Goal: Communication & Community: Answer question/provide support

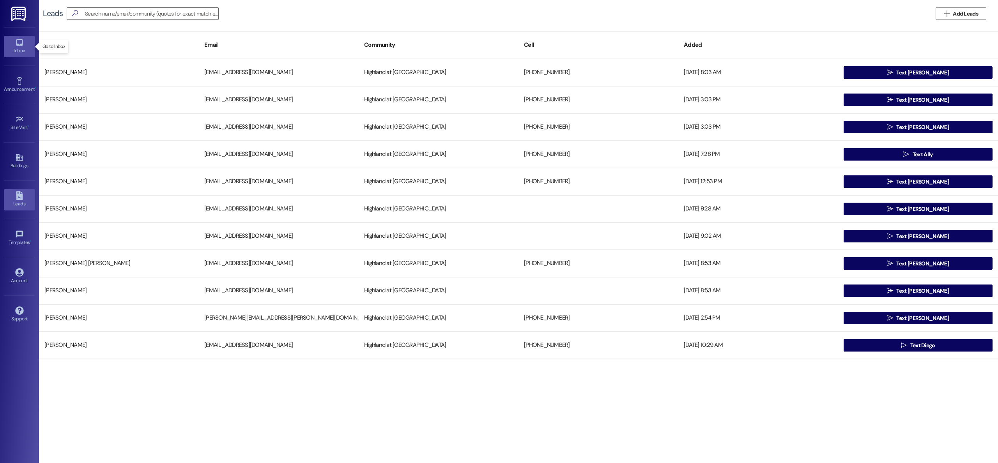
click at [14, 44] on link "Inbox" at bounding box center [19, 46] width 31 height 21
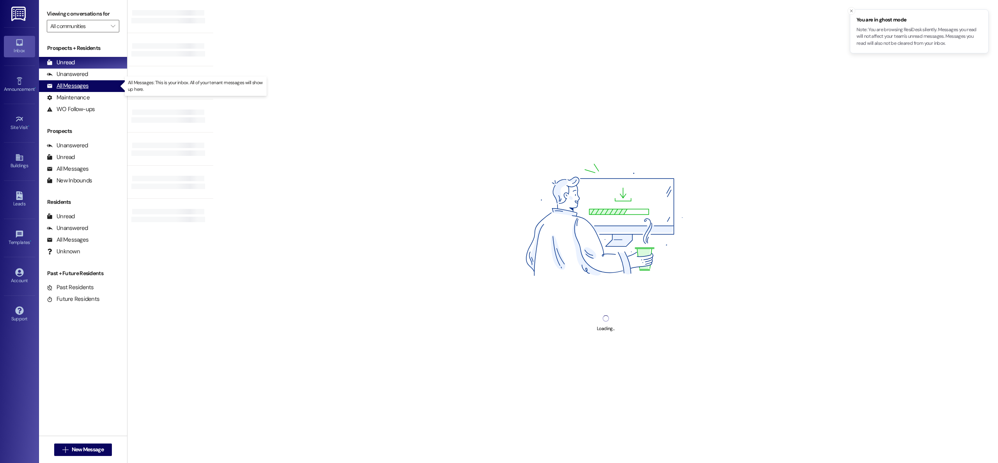
click at [64, 85] on div "All Messages" at bounding box center [68, 86] width 42 height 8
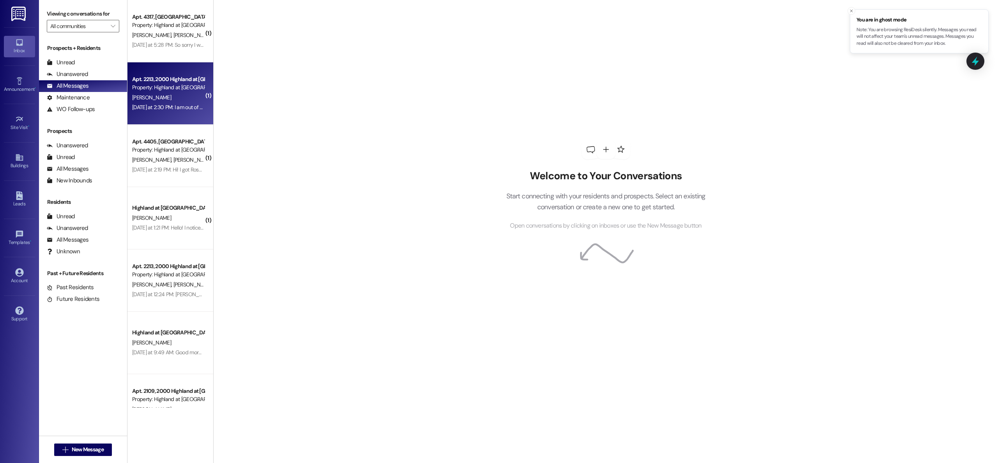
click at [155, 94] on div "[PERSON_NAME]" at bounding box center [168, 98] width 74 height 10
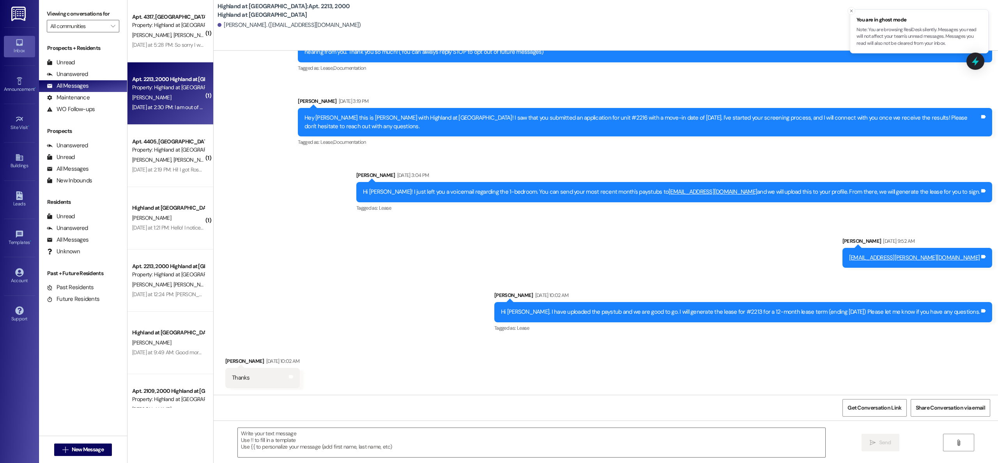
scroll to position [234, 0]
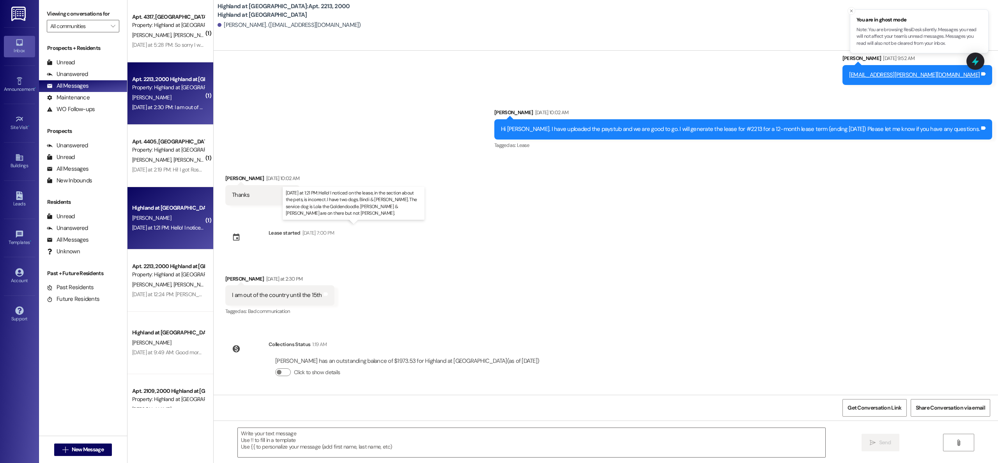
click at [151, 230] on div "[DATE] at 1:21 PM: Hello! I noticed on the lease, in the section about the pets…" at bounding box center [412, 227] width 560 height 7
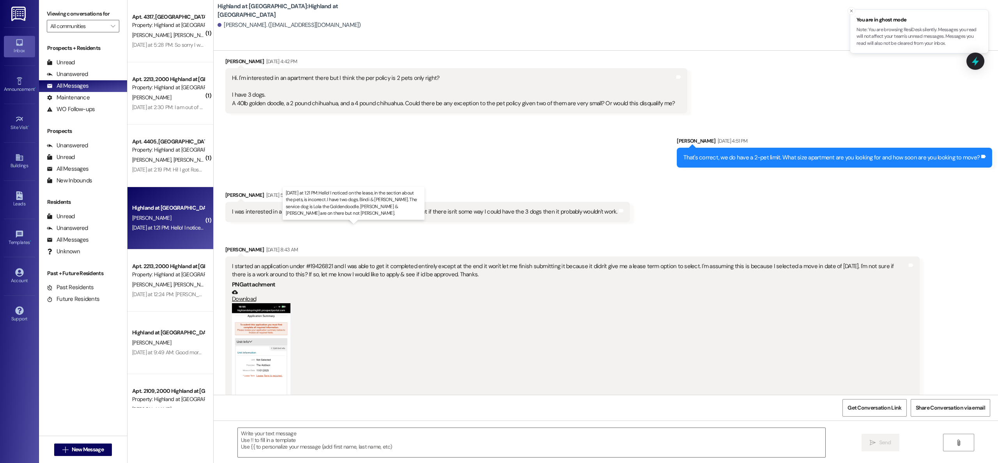
scroll to position [4581, 0]
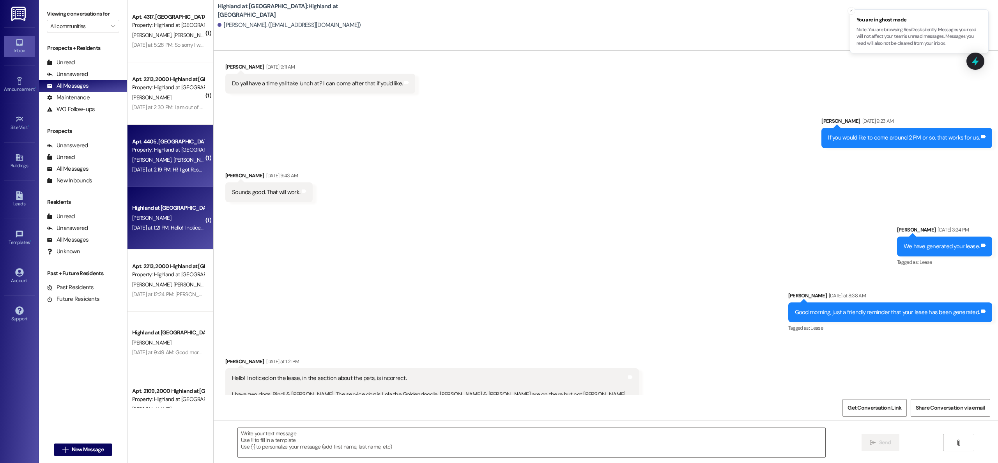
click at [174, 157] on span "[PERSON_NAME]" at bounding box center [193, 159] width 39 height 7
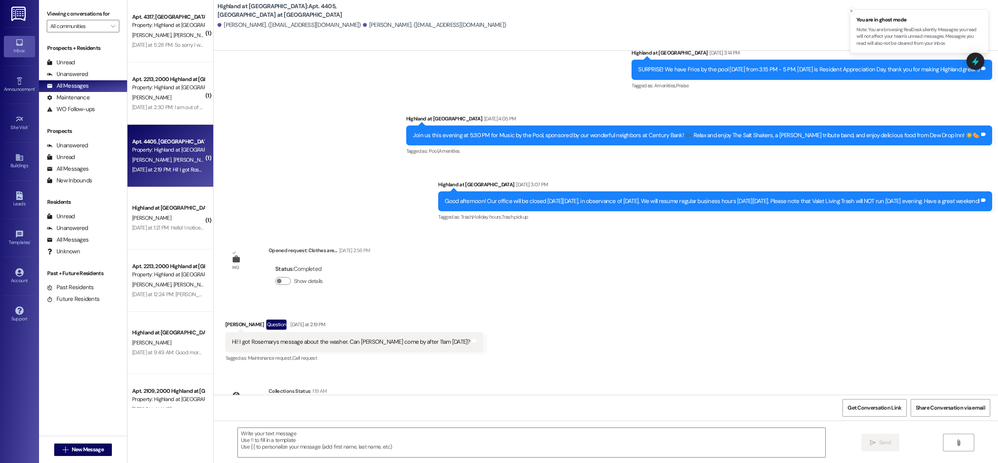
scroll to position [2397, 0]
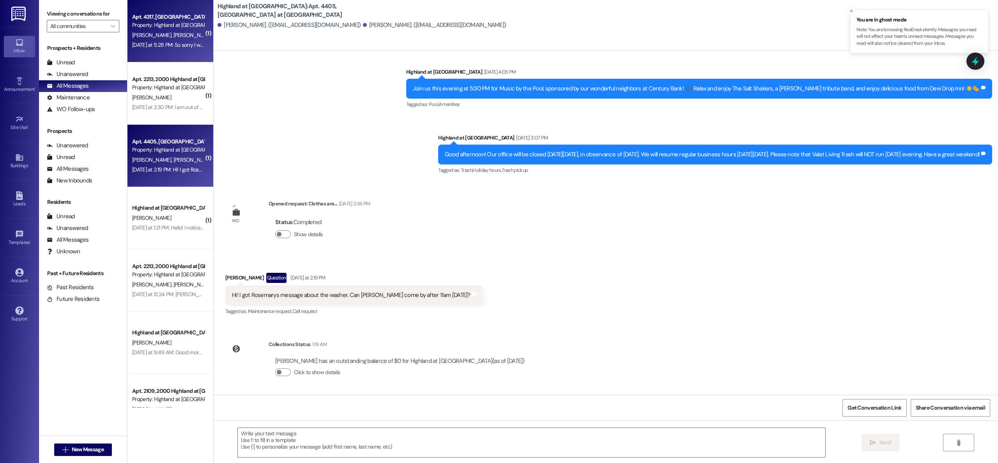
click at [168, 49] on div "[DATE] at 5:28 PM: So sorry I was asleep, but I can set my alarm for [DATE] so …" at bounding box center [168, 45] width 74 height 10
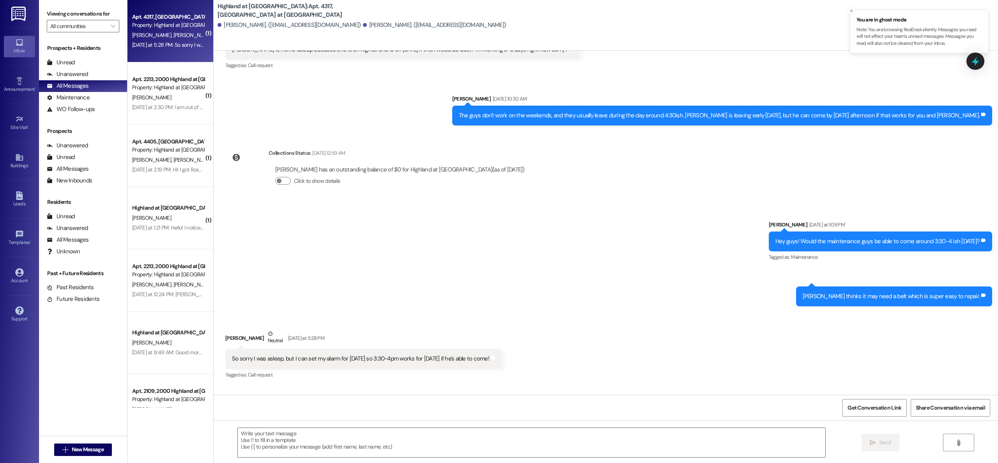
scroll to position [2492, 0]
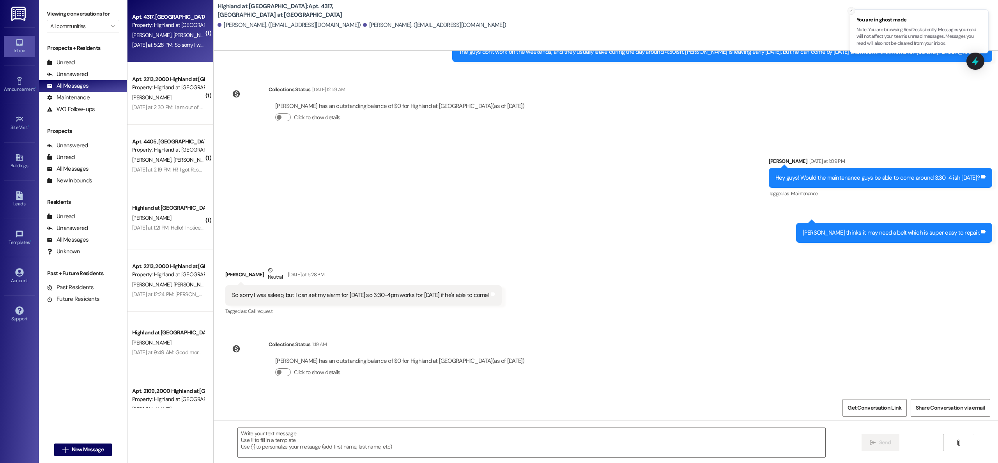
click at [852, 12] on icon "Close toast" at bounding box center [851, 11] width 5 height 5
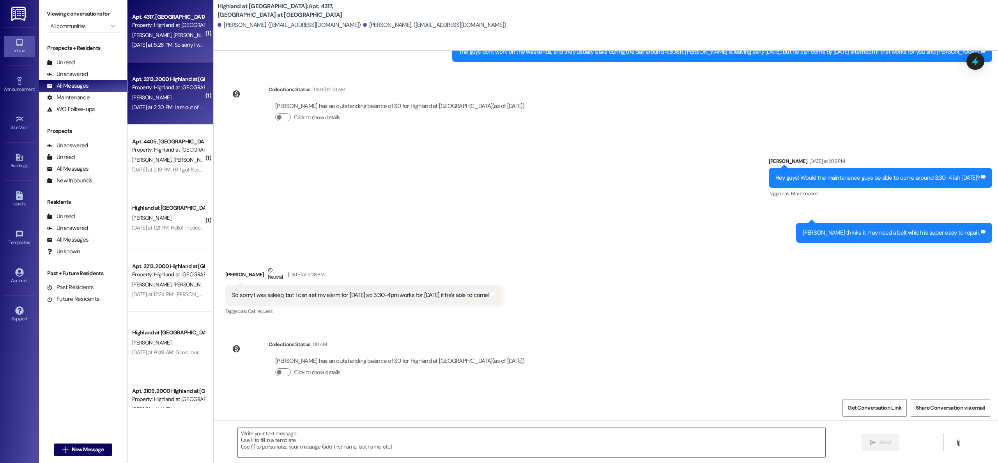
click at [146, 95] on div "[PERSON_NAME]" at bounding box center [168, 98] width 74 height 10
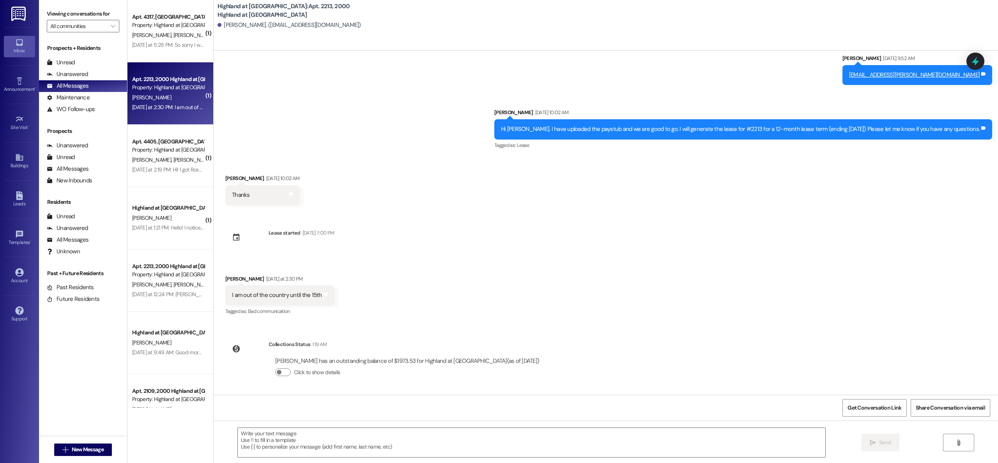
scroll to position [234, 0]
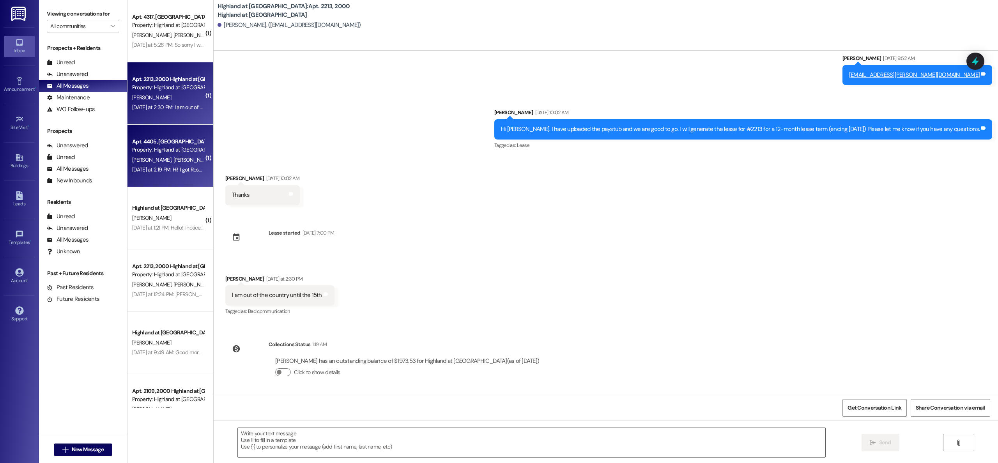
click at [157, 151] on div "Property: Highland at [GEOGRAPHIC_DATA]" at bounding box center [168, 150] width 72 height 8
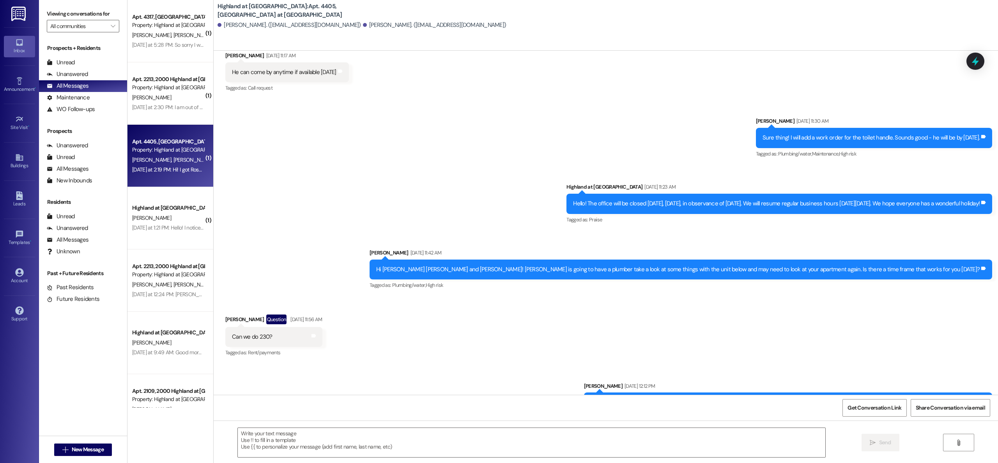
scroll to position [2397, 0]
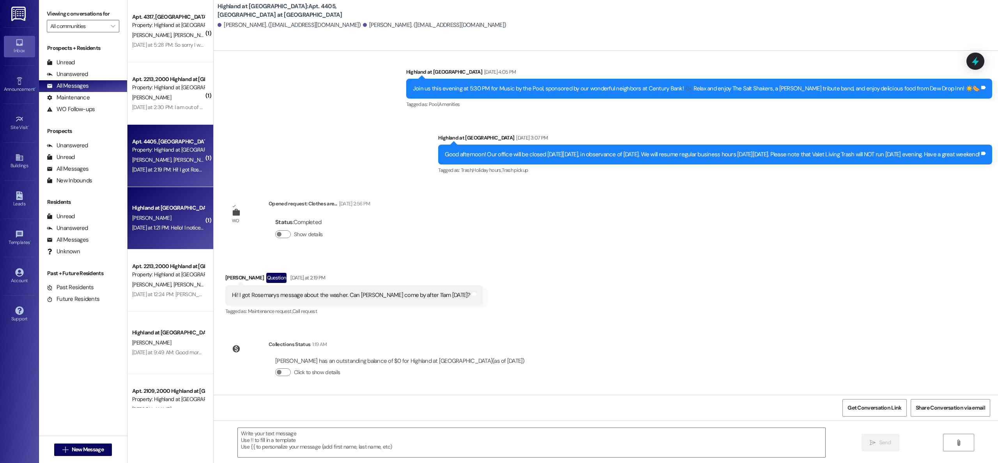
click at [158, 218] on span "[PERSON_NAME]" at bounding box center [151, 217] width 39 height 7
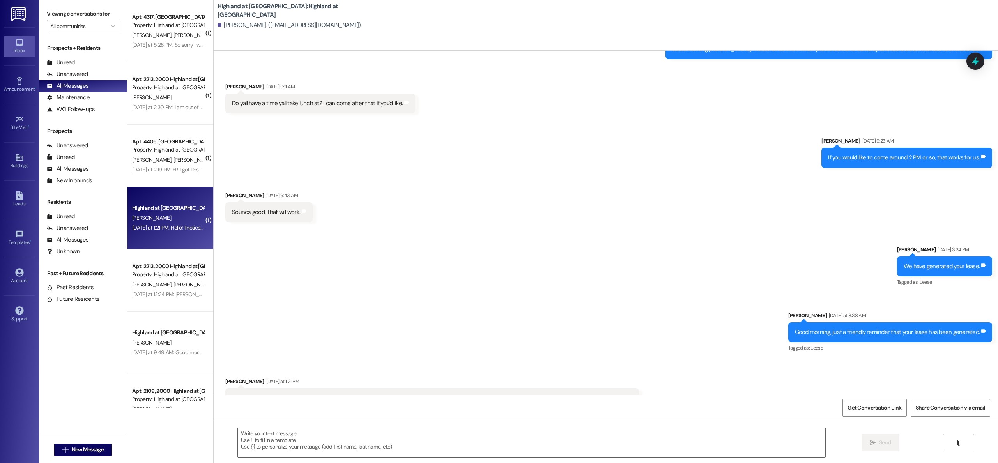
scroll to position [4581, 0]
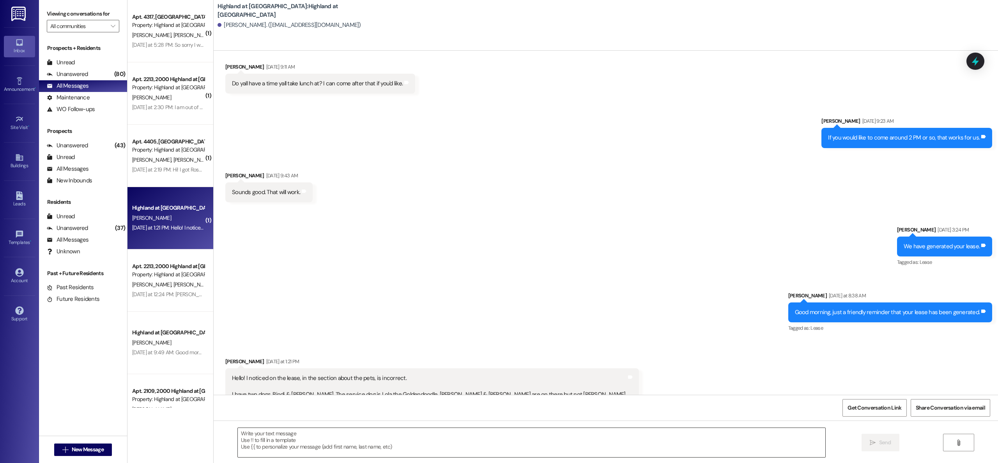
click at [376, 432] on textarea at bounding box center [532, 442] width 588 height 29
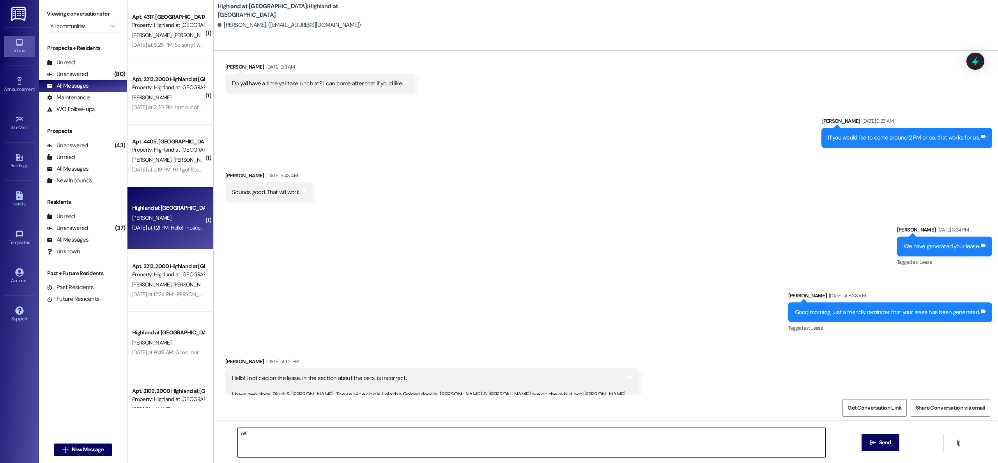
type textarea "o"
type textarea "Ok thank you, I will get it fixed for you. I will reach out once its been fixed."
click at [881, 442] on span "Send" at bounding box center [885, 443] width 12 height 8
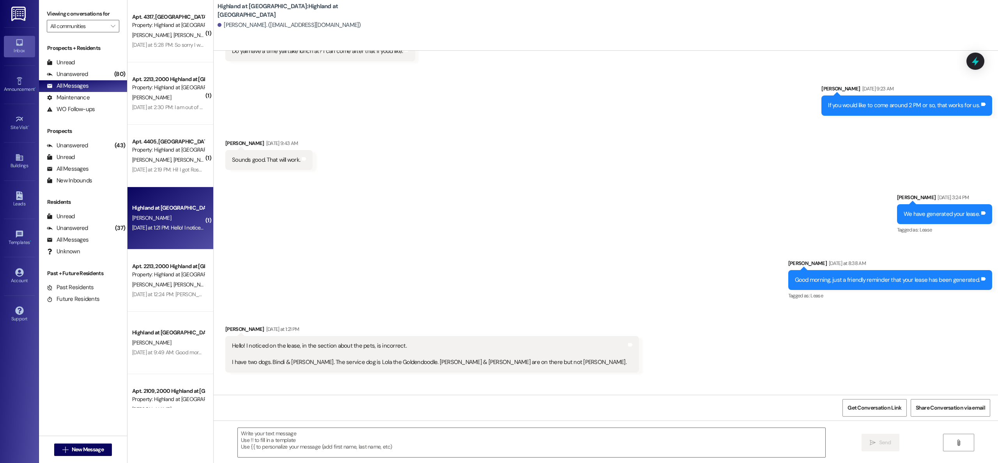
scroll to position [4635, 0]
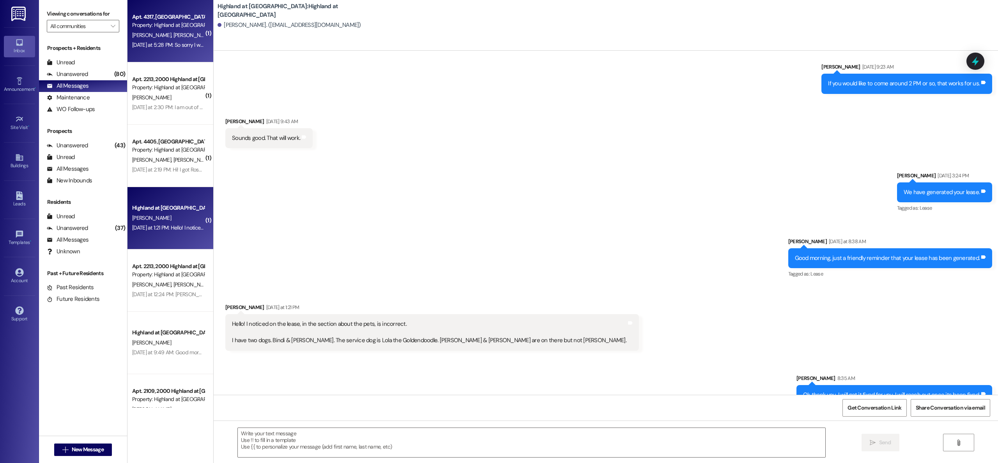
click at [155, 37] on div "( 1 ) Apt. 4317, [GEOGRAPHIC_DATA] at [GEOGRAPHIC_DATA] Property: Highland at […" at bounding box center [171, 204] width 86 height 408
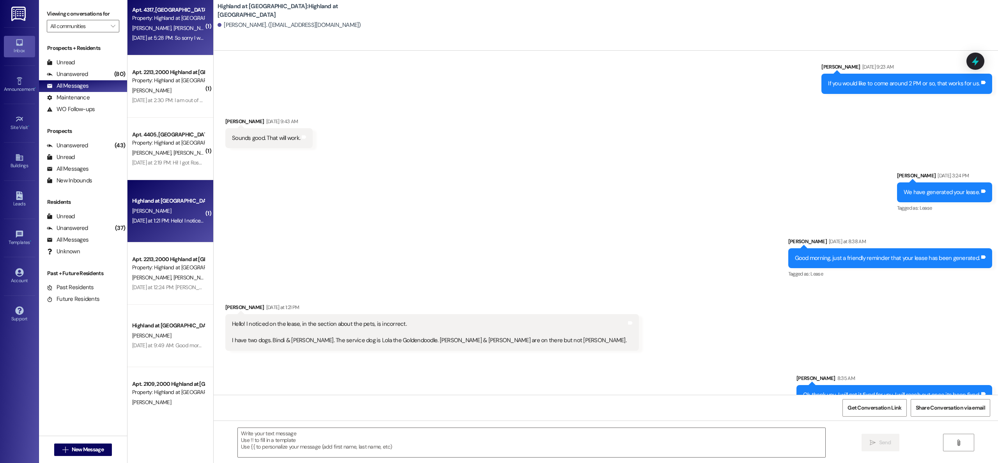
click at [174, 29] on span "[PERSON_NAME]" at bounding box center [193, 28] width 39 height 7
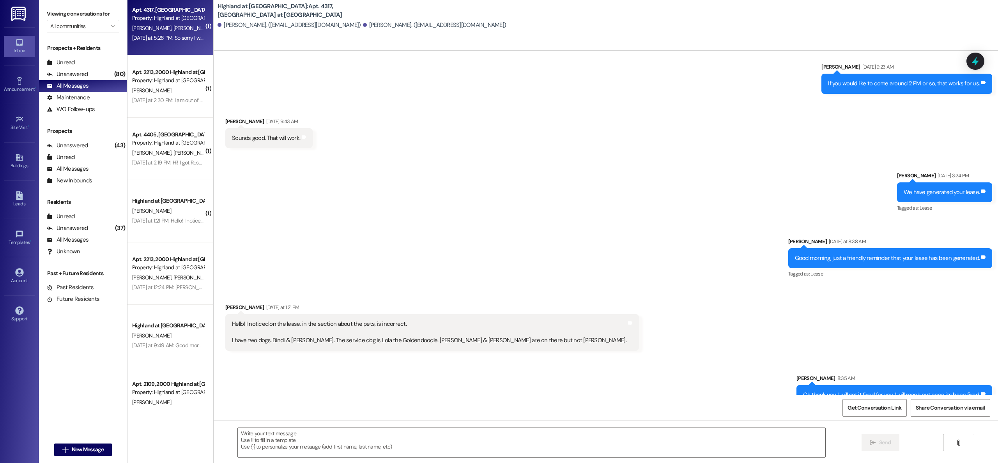
scroll to position [2492, 0]
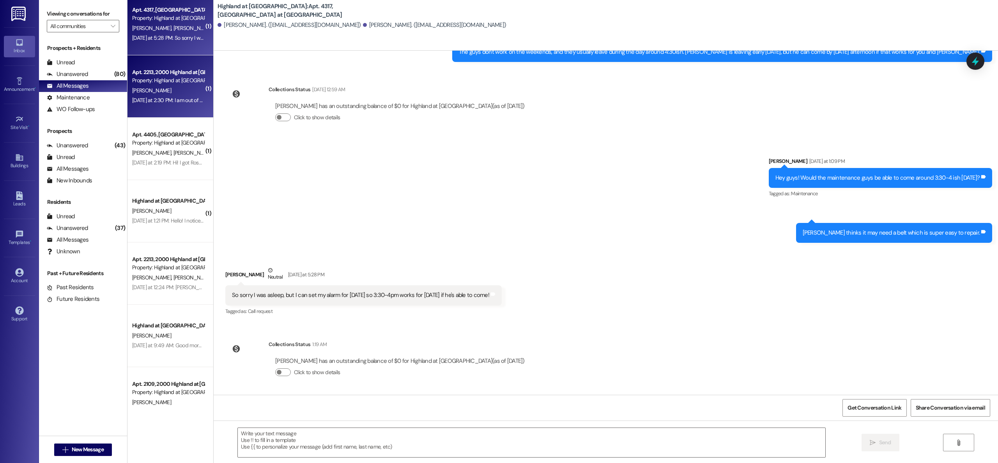
click at [165, 80] on div "Property: Highland at [GEOGRAPHIC_DATA]" at bounding box center [168, 80] width 72 height 8
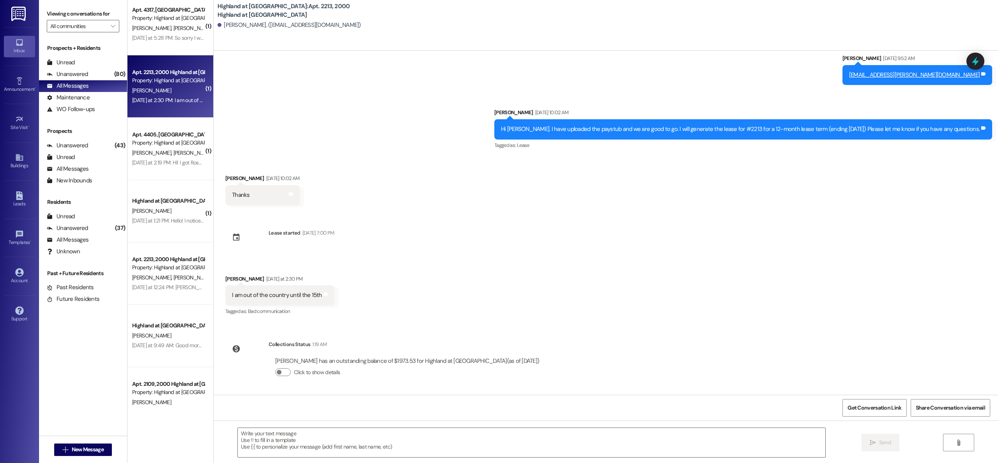
scroll to position [234, 0]
click at [165, 146] on div "Property: Highland at [GEOGRAPHIC_DATA]" at bounding box center [168, 143] width 72 height 8
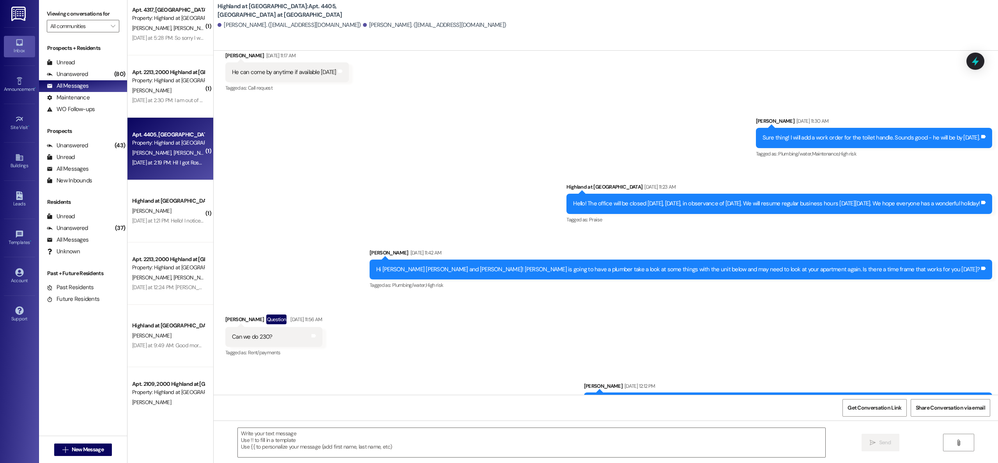
scroll to position [2397, 0]
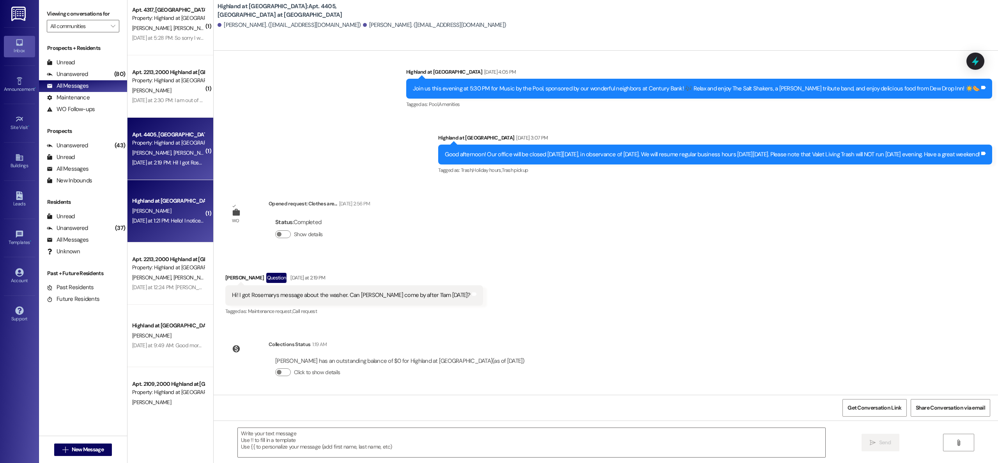
click at [168, 221] on div "[DATE] at 1:21 PM: Hello! I noticed on the lease, in the section about the pets…" at bounding box center [412, 220] width 560 height 7
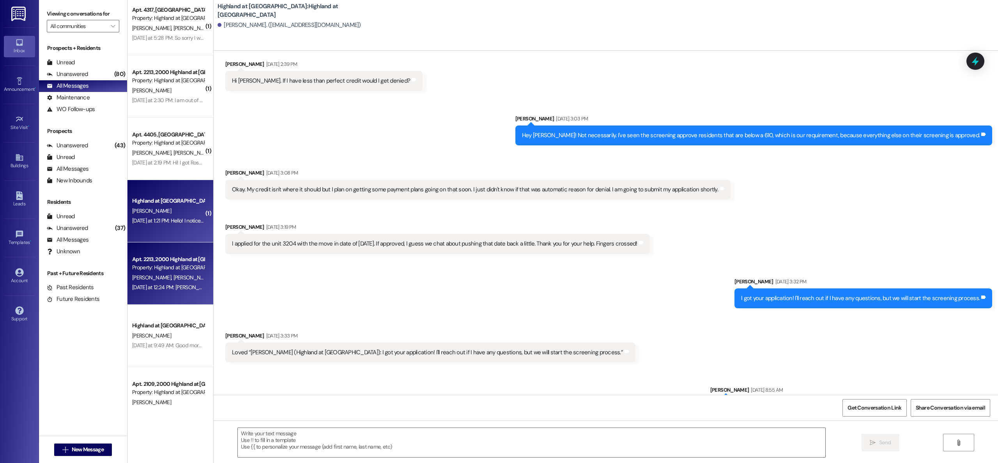
scroll to position [4604, 0]
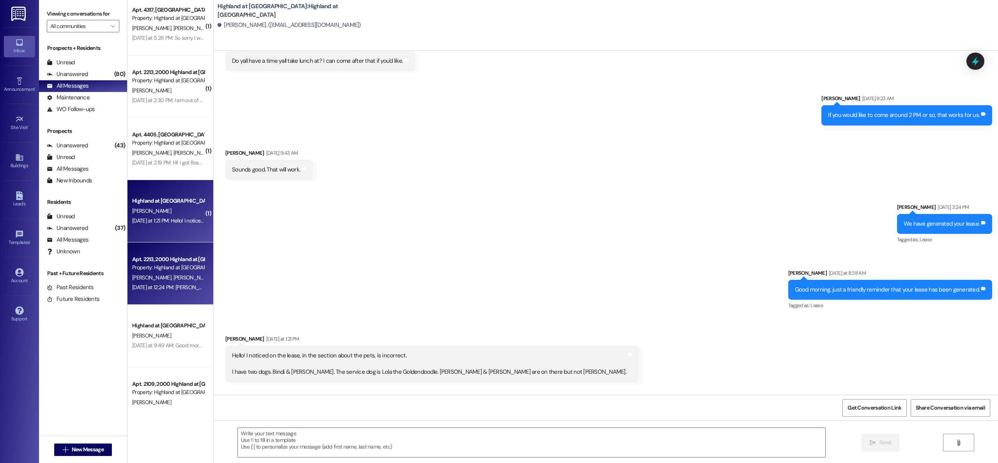
click at [163, 267] on div "Property: Highland at [GEOGRAPHIC_DATA]" at bounding box center [168, 268] width 72 height 8
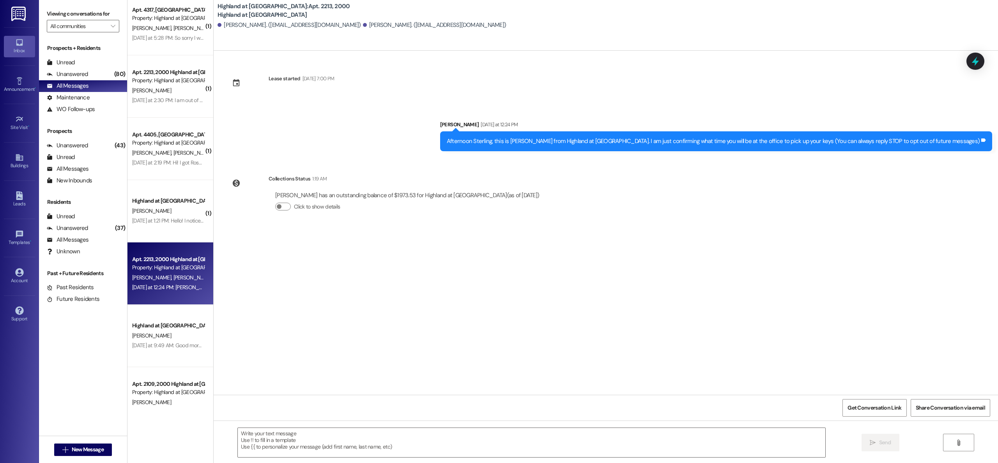
scroll to position [0, 0]
click at [157, 330] on div "Highland at [GEOGRAPHIC_DATA]" at bounding box center [168, 326] width 74 height 10
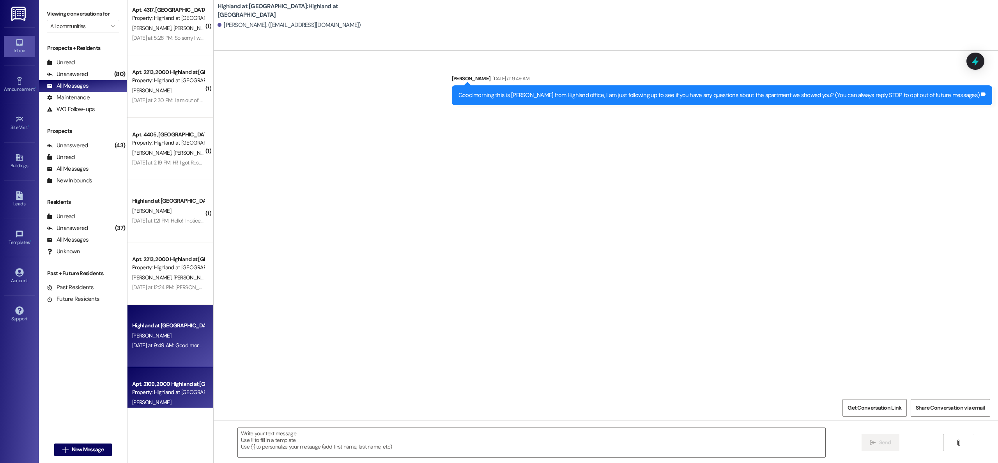
click at [156, 388] on div "Apt. 2109, 2000 Highland at [GEOGRAPHIC_DATA]" at bounding box center [168, 384] width 72 height 8
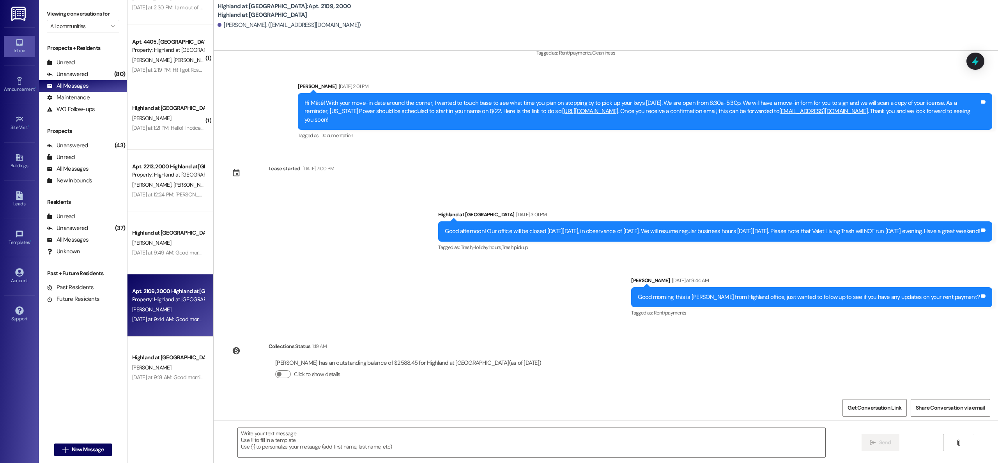
scroll to position [363, 0]
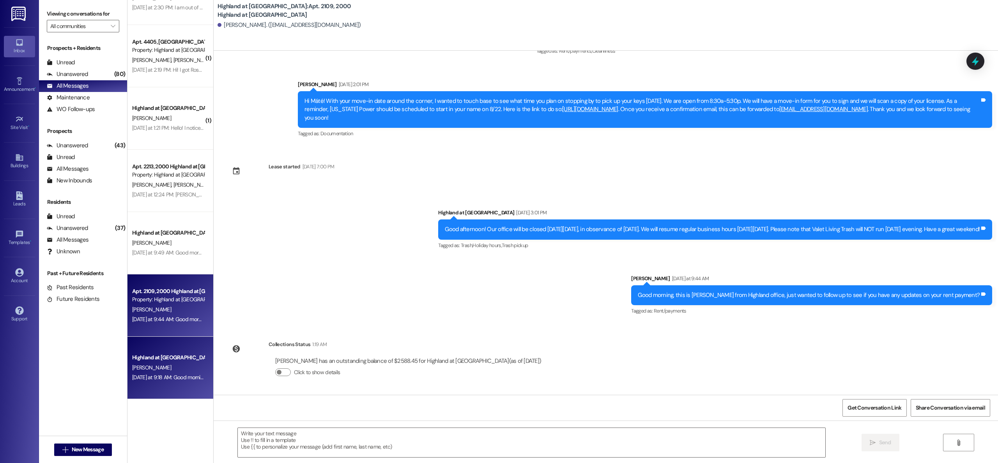
click at [137, 367] on span "[PERSON_NAME]" at bounding box center [151, 367] width 39 height 7
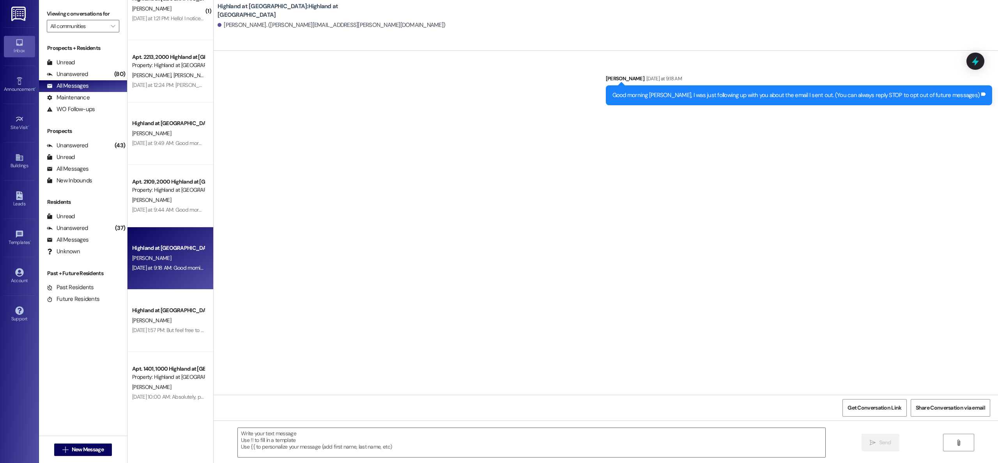
scroll to position [0, 0]
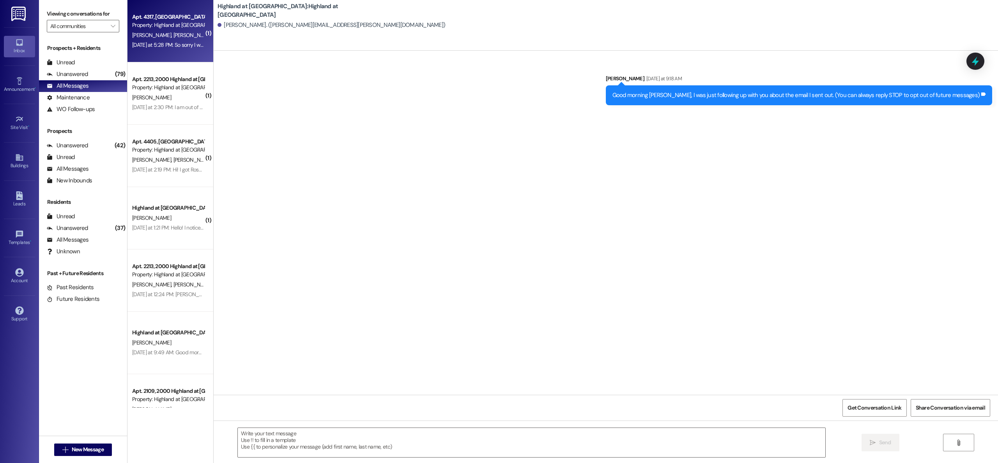
click at [160, 20] on div "Apt. 4317, [GEOGRAPHIC_DATA] at [GEOGRAPHIC_DATA]" at bounding box center [168, 17] width 72 height 8
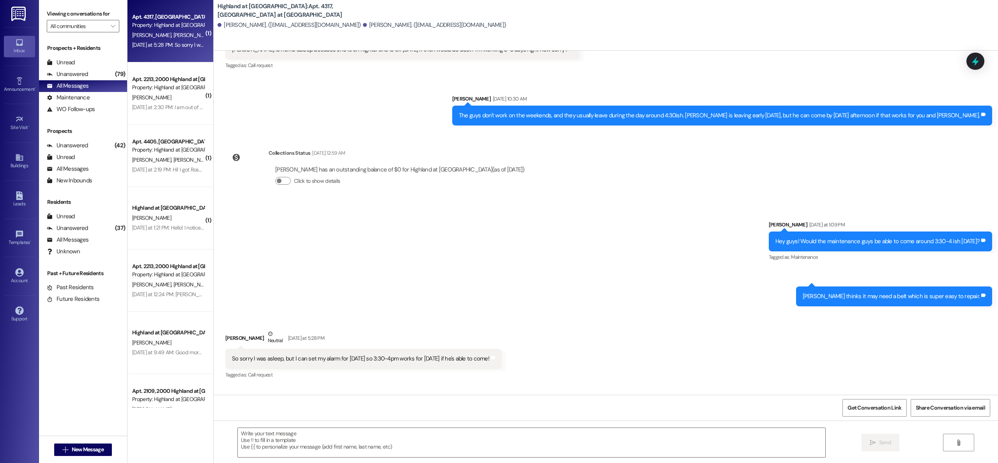
scroll to position [2492, 0]
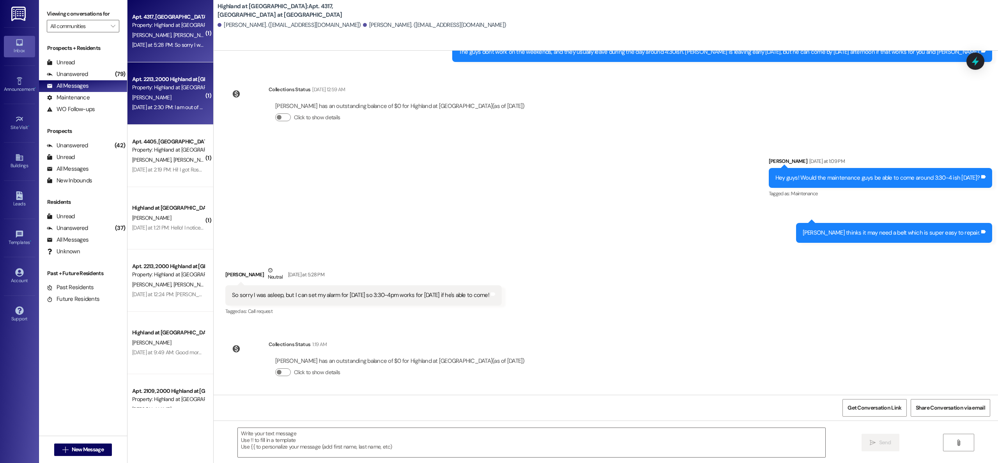
click at [180, 90] on div "Property: Highland at [GEOGRAPHIC_DATA]" at bounding box center [168, 87] width 72 height 8
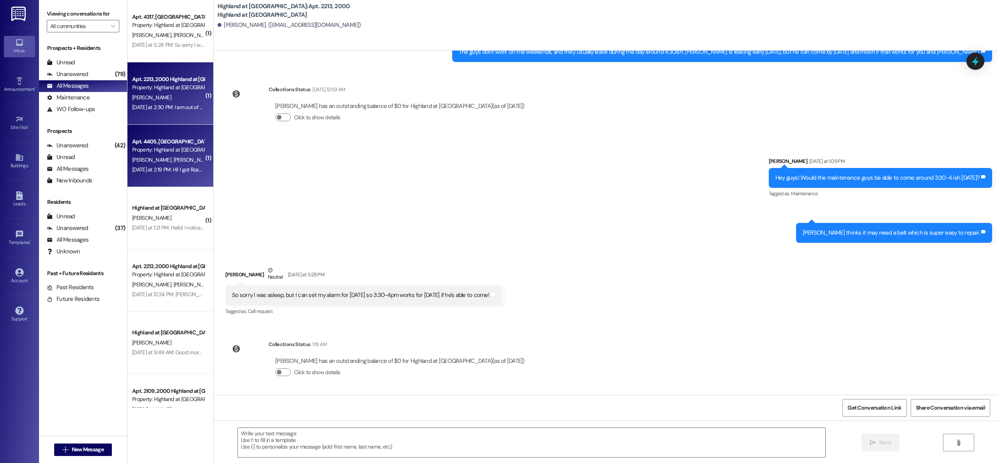
scroll to position [234, 0]
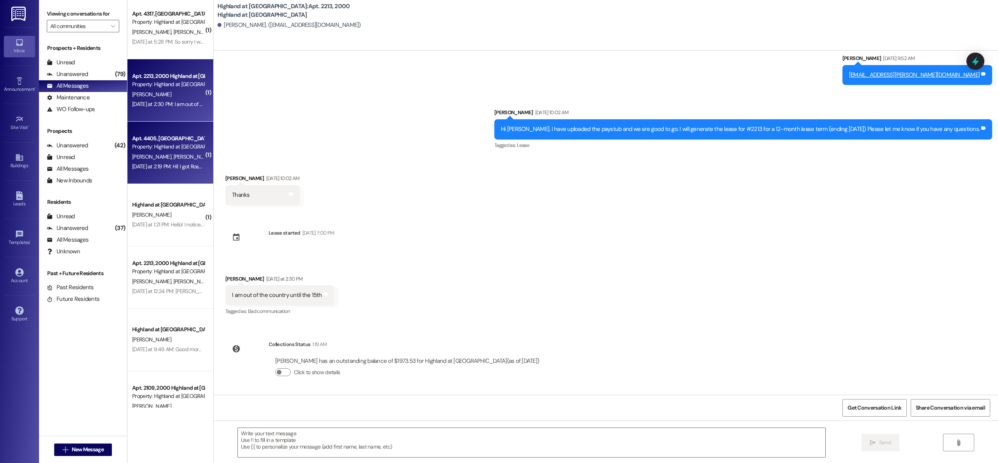
click at [169, 161] on div "( 1 ) Apt. 4317, [GEOGRAPHIC_DATA] at [GEOGRAPHIC_DATA] Property: Highland at […" at bounding box center [171, 204] width 86 height 408
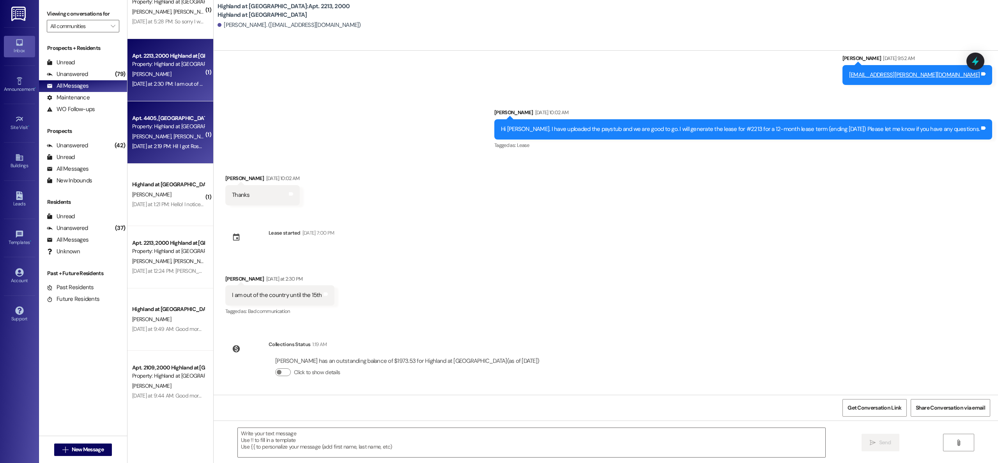
scroll to position [25, 0]
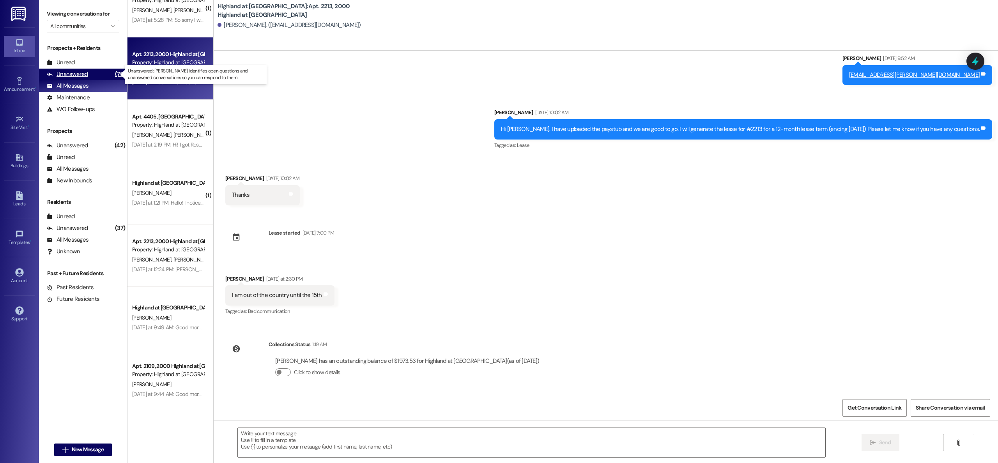
click at [74, 76] on div "Unanswered" at bounding box center [67, 74] width 41 height 8
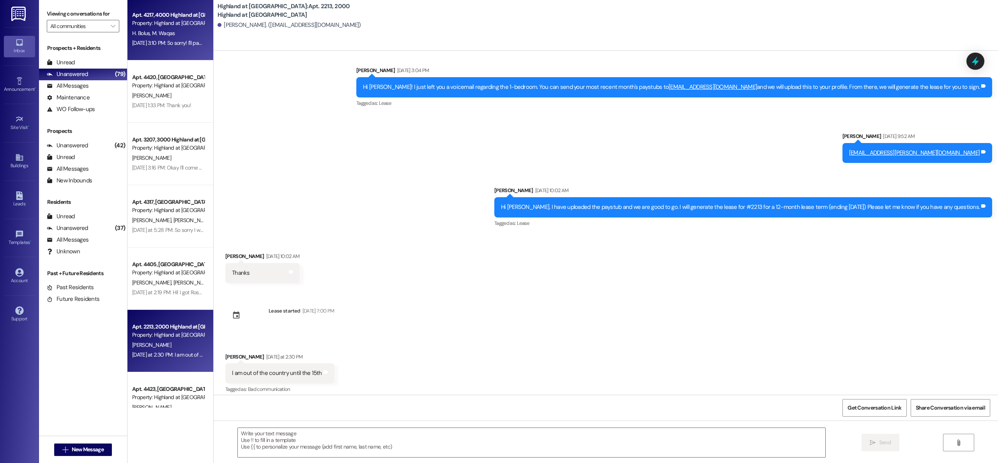
scroll to position [162, 0]
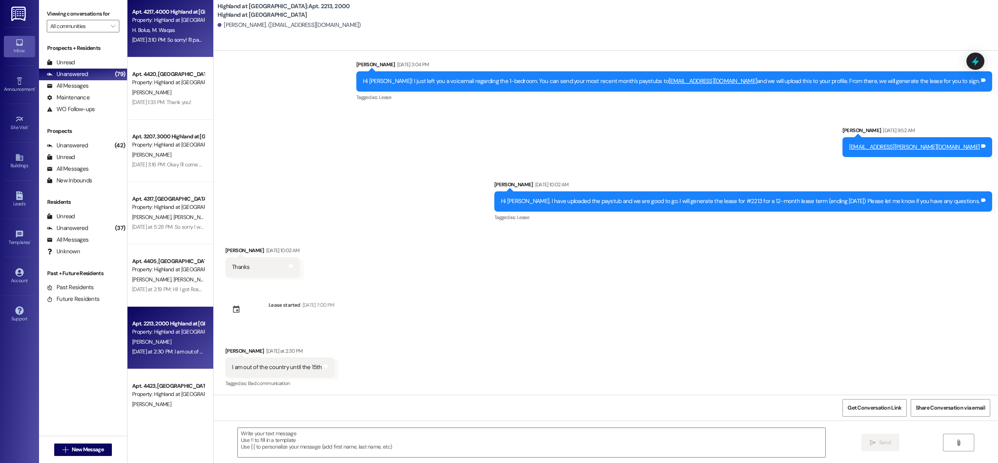
click at [175, 34] on div "Apt. 4217, 4000 Highland at [GEOGRAPHIC_DATA] Property: Highland at [GEOGRAPHIC…" at bounding box center [171, 204] width 86 height 408
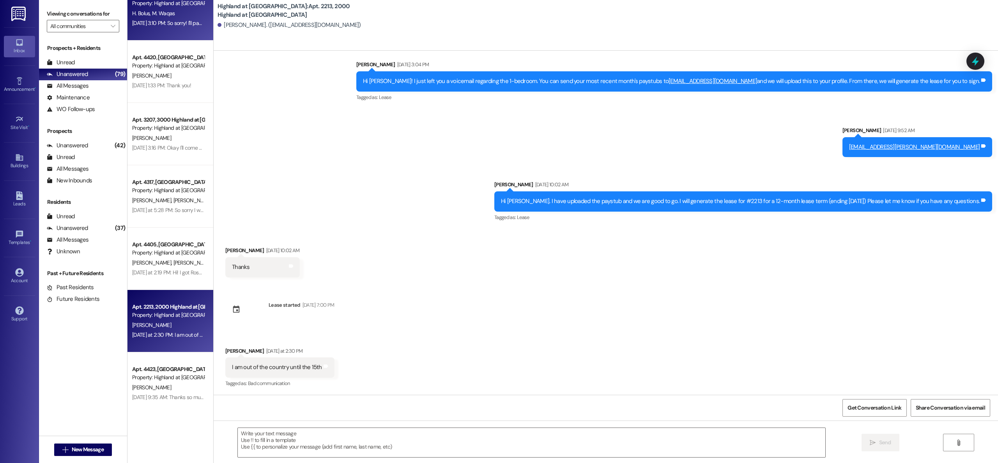
scroll to position [21, 0]
click at [177, 24] on div "[DATE] 3:10 PM: So sorry! I'll pay that right now [DATE] 3:10 PM: So sorry! I'l…" at bounding box center [183, 23] width 102 height 7
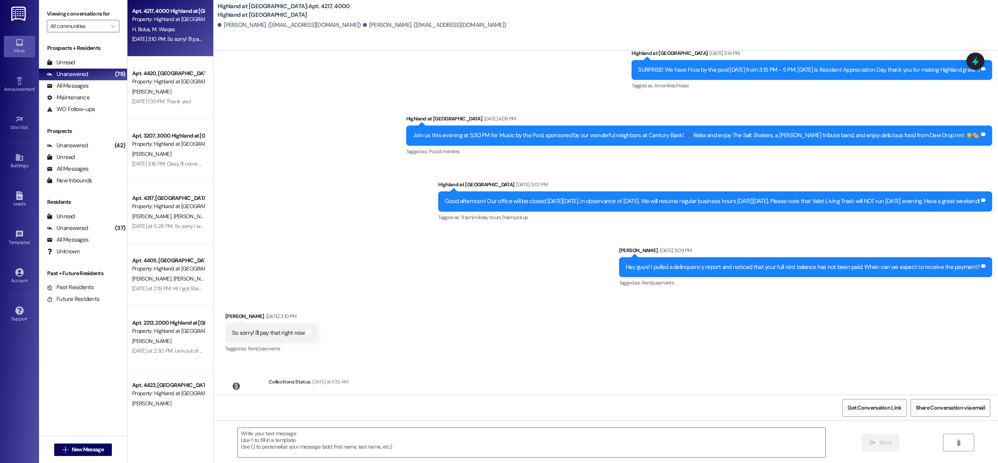
scroll to position [0, 0]
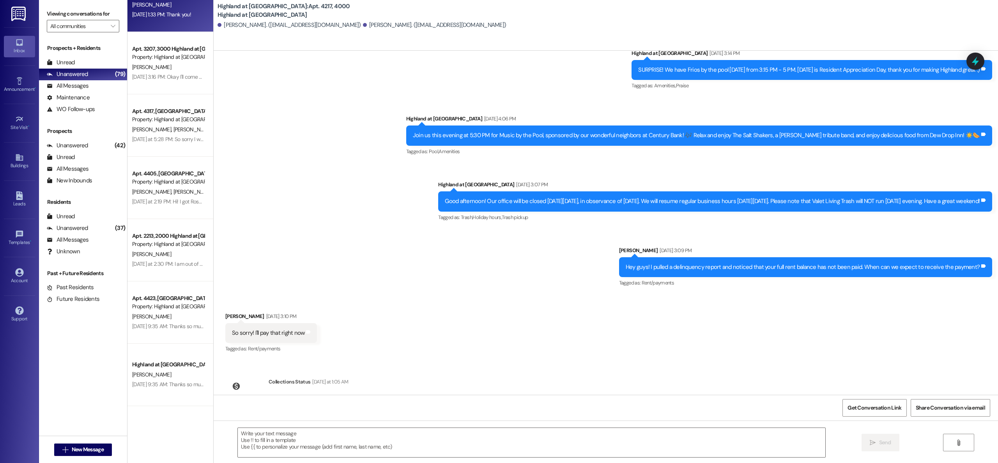
click at [175, 25] on div "Apt. 4217, 4000 Highland at [GEOGRAPHIC_DATA] Property: Highland at [GEOGRAPHIC…" at bounding box center [171, 204] width 86 height 408
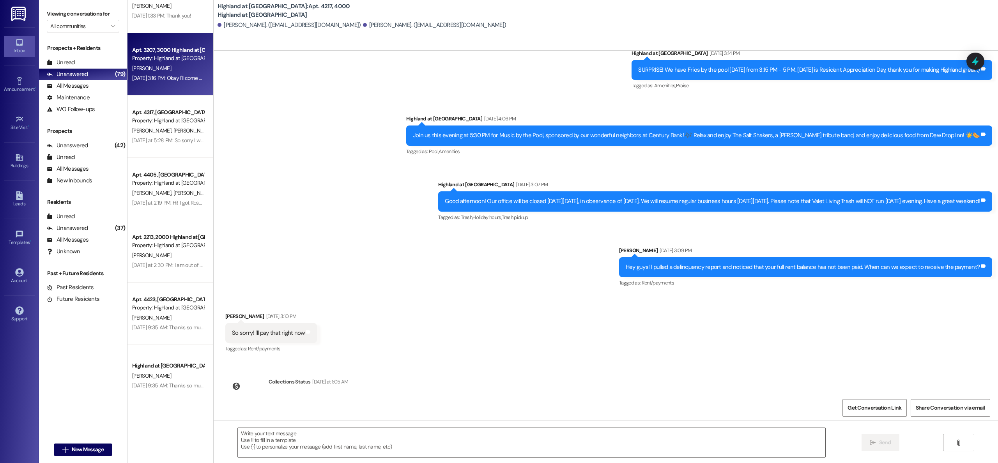
click at [172, 60] on div "Property: Highland at [GEOGRAPHIC_DATA]" at bounding box center [168, 58] width 72 height 8
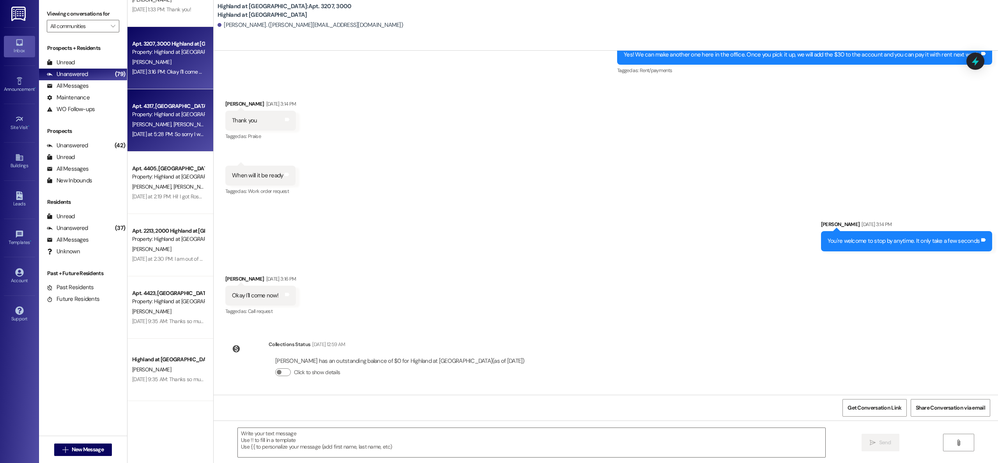
scroll to position [1145, 0]
click at [170, 115] on div "Apt. 4217, 4000 Highland at [GEOGRAPHIC_DATA] Property: Highland at [GEOGRAPHIC…" at bounding box center [171, 204] width 86 height 408
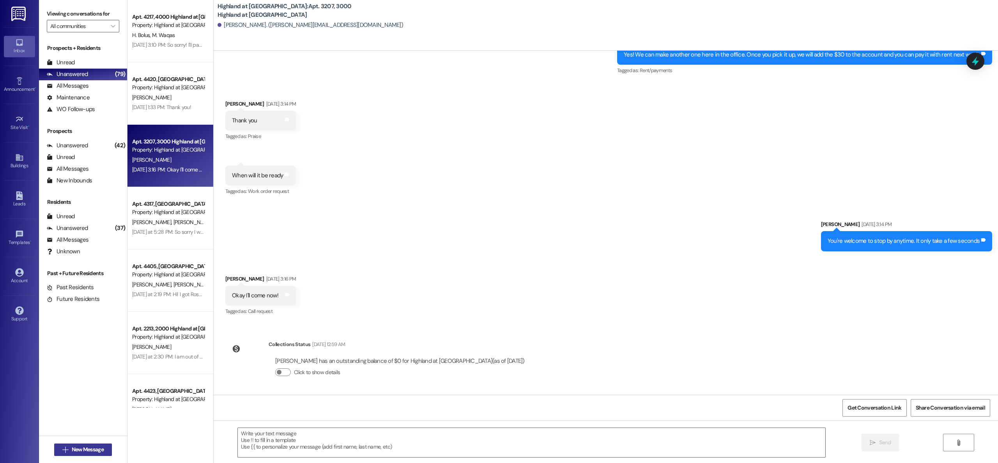
click at [87, 450] on span "New Message" at bounding box center [88, 450] width 32 height 8
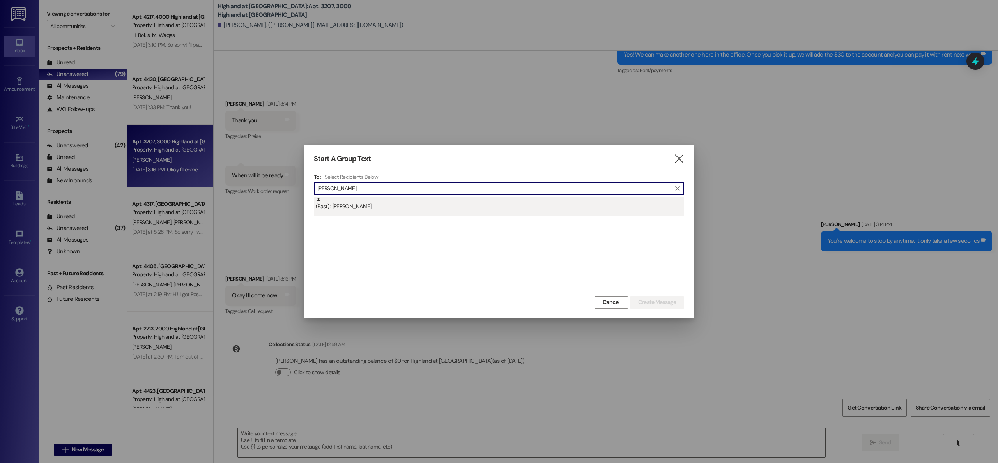
type input "[PERSON_NAME]"
click at [340, 201] on div "(Past) : [PERSON_NAME]" at bounding box center [500, 204] width 369 height 14
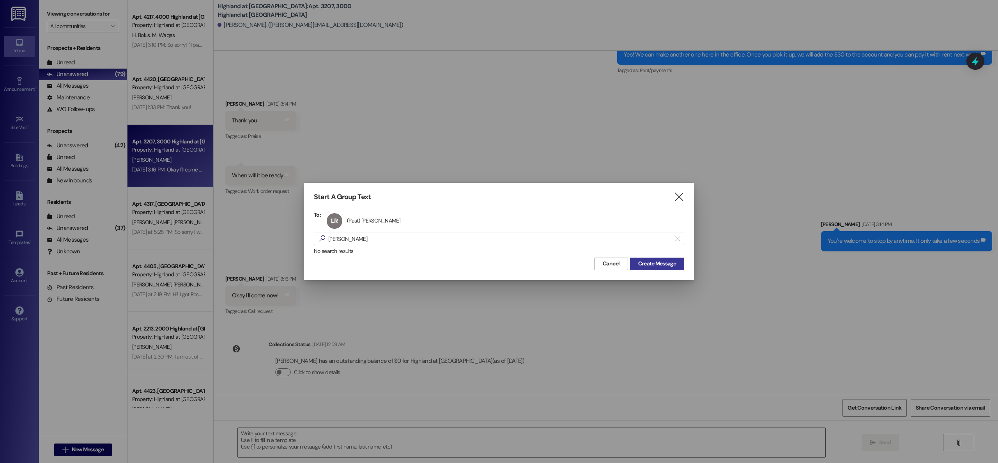
click at [654, 266] on span "Create Message" at bounding box center [657, 264] width 38 height 8
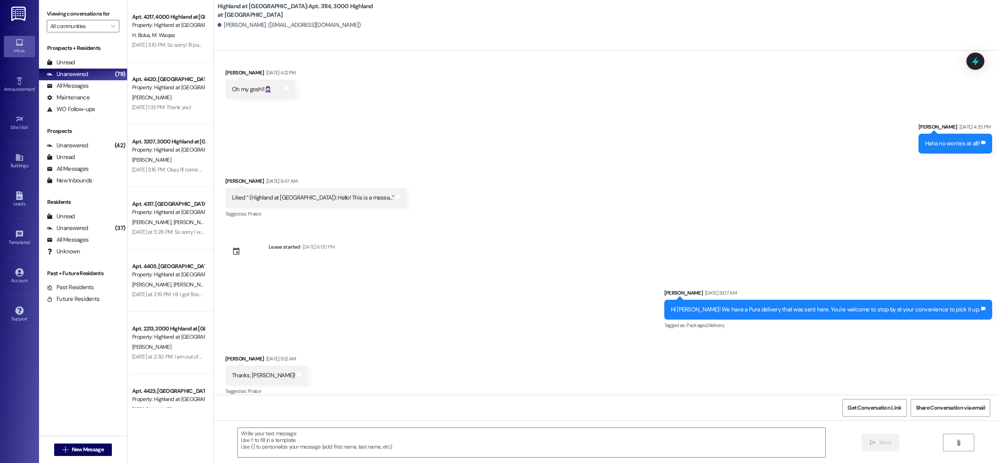
scroll to position [2125, 0]
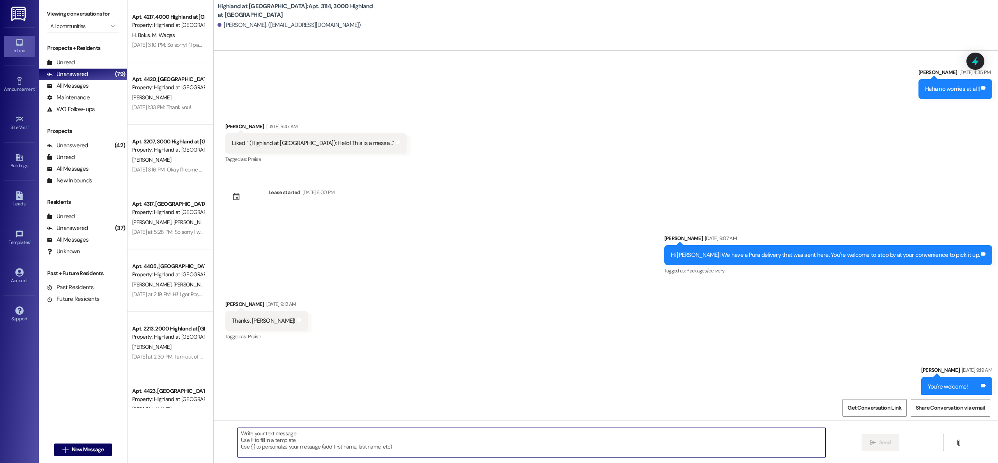
click at [356, 436] on textarea at bounding box center [532, 442] width 588 height 29
type textarea "Good morning, we have a Pura package for you."
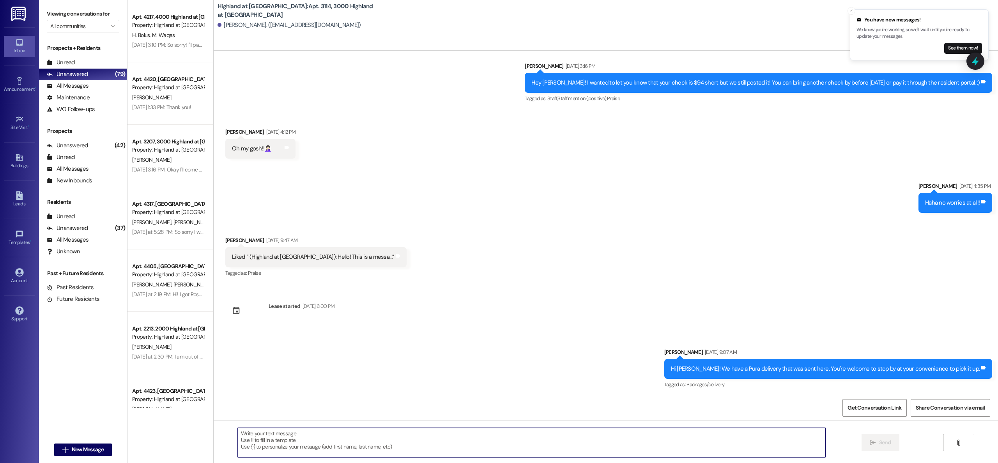
scroll to position [2234, 0]
